Goal: Transaction & Acquisition: Obtain resource

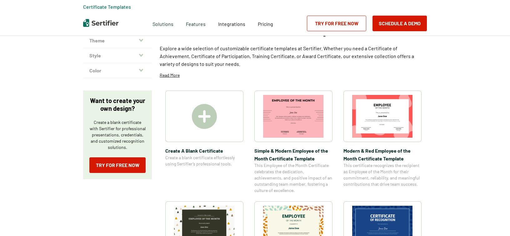
scroll to position [104, 0]
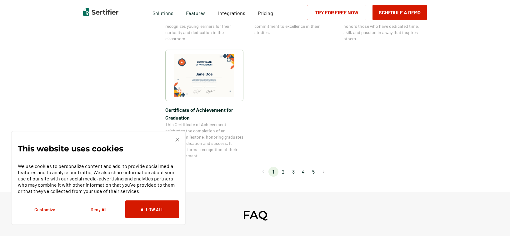
scroll to position [556, 0]
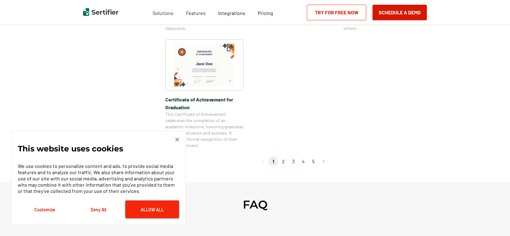
click at [155, 208] on button "Allow All" at bounding box center [152, 210] width 54 height 18
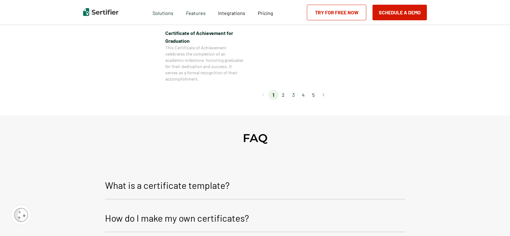
scroll to position [625, 0]
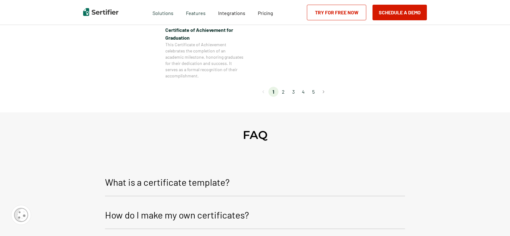
click at [285, 94] on li "2" at bounding box center [284, 92] width 10 height 10
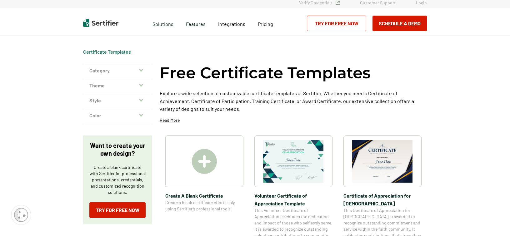
scroll to position [0, 0]
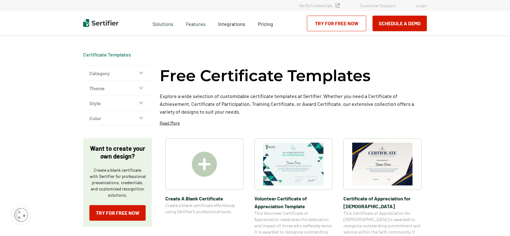
click at [198, 162] on img at bounding box center [204, 164] width 25 height 25
click at [204, 171] on img at bounding box center [204, 164] width 25 height 25
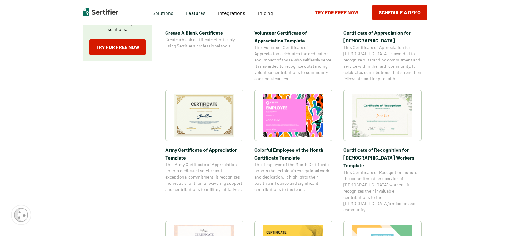
scroll to position [174, 0]
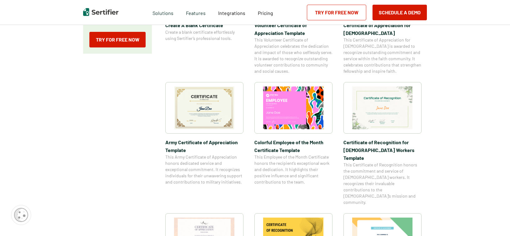
click at [202, 109] on img at bounding box center [204, 108] width 61 height 43
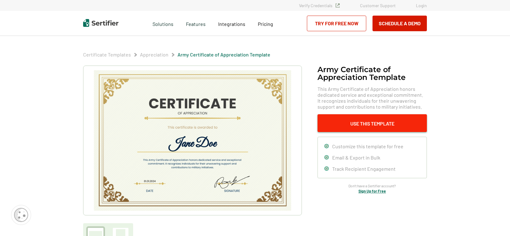
click at [368, 124] on button "Use This Template" at bounding box center [372, 123] width 109 height 18
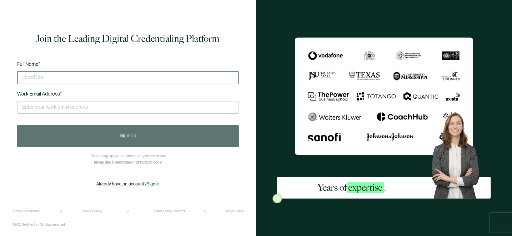
click at [78, 80] on input "text" at bounding box center [128, 78] width 222 height 13
type input "EJ Whitehead"
click at [73, 107] on input "text" at bounding box center [128, 107] width 222 height 13
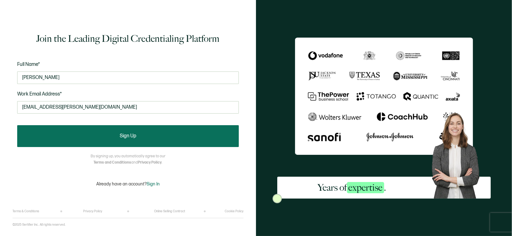
type input "ej.whitehead@springscs.org"
click at [133, 139] on button "Sign Up" at bounding box center [128, 136] width 222 height 22
